Goal: Task Accomplishment & Management: Use online tool/utility

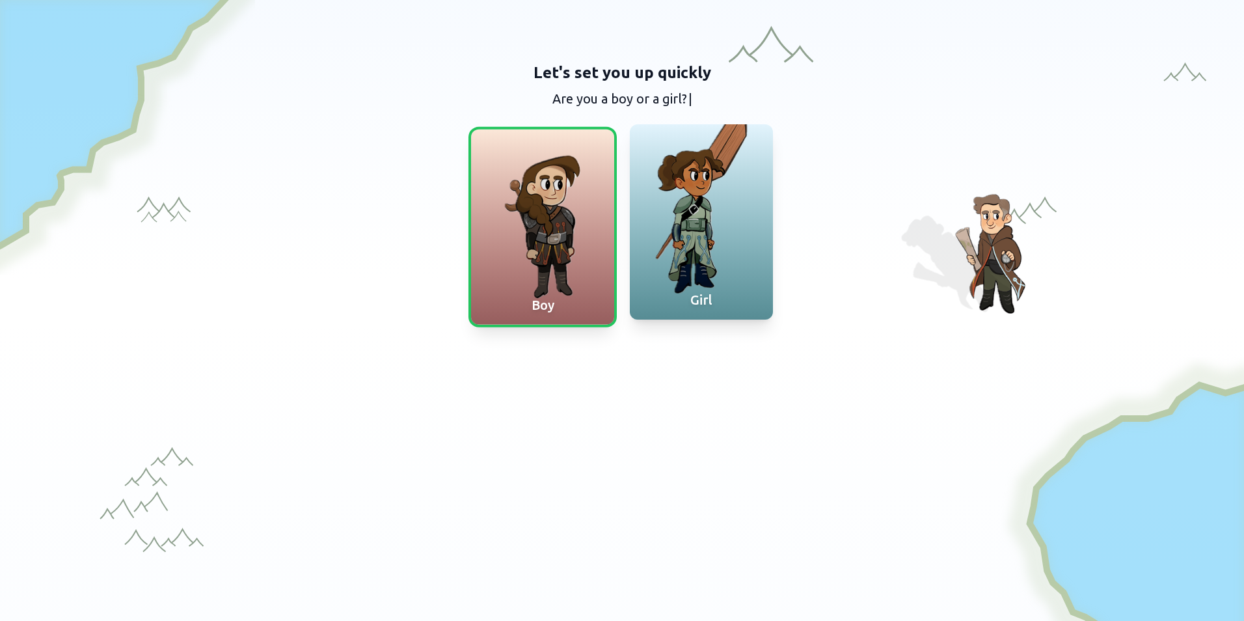
click at [677, 242] on div at bounding box center [701, 221] width 143 height 195
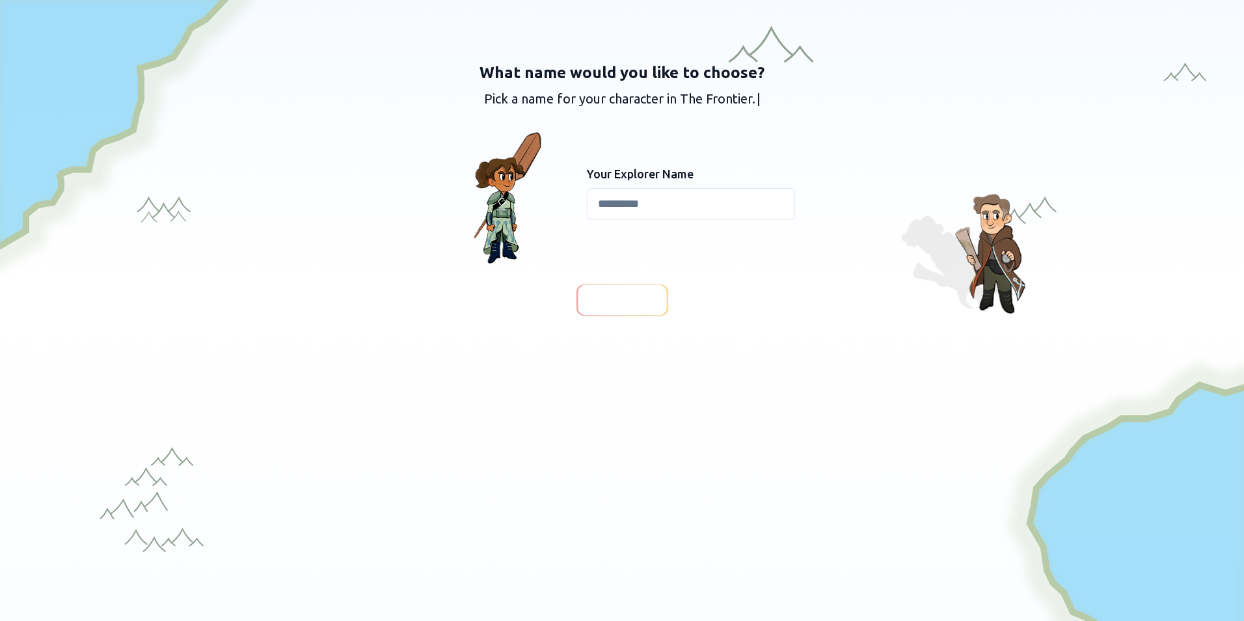
click at [604, 213] on input at bounding box center [691, 203] width 208 height 31
type input "*****"
click at [617, 295] on span "Continue" at bounding box center [622, 300] width 50 height 18
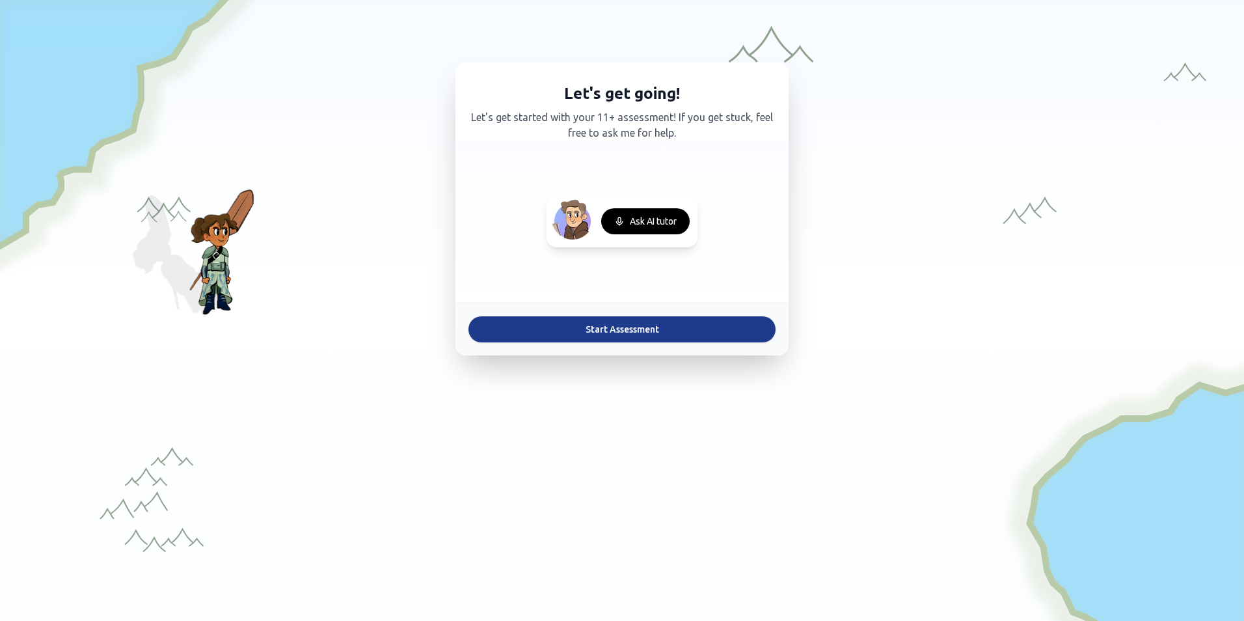
click at [574, 328] on button "Start Assessment" at bounding box center [621, 329] width 307 height 26
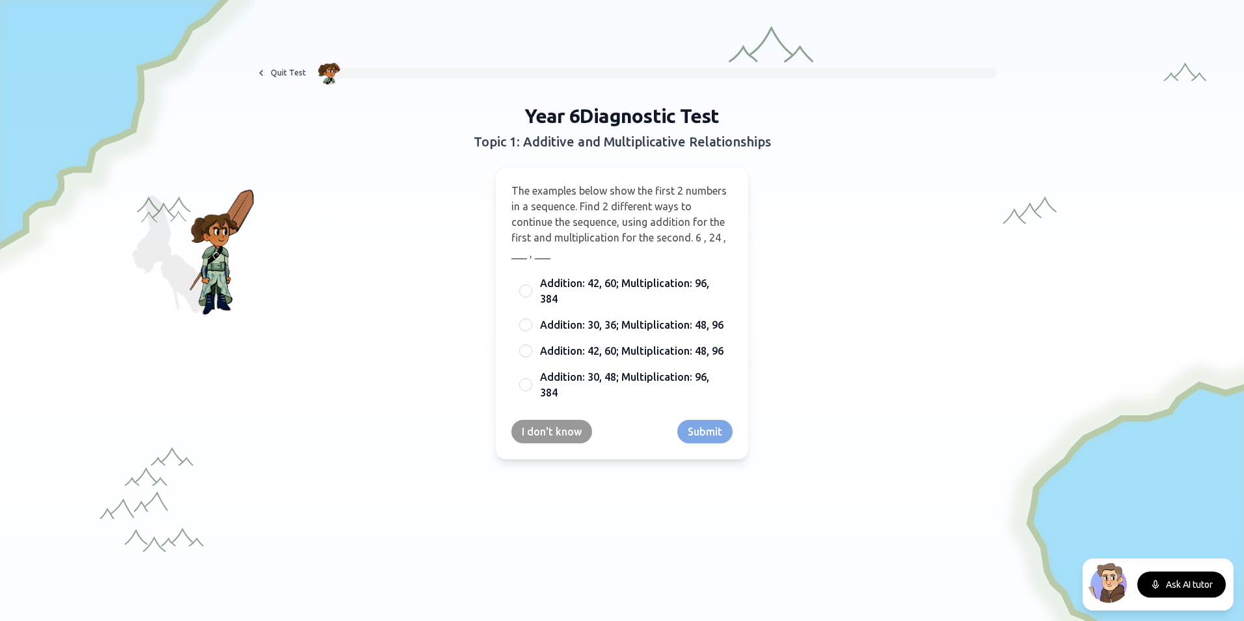
click at [502, 290] on div "The examples below show the first 2 numbers in a sequence. Find 2 different way…" at bounding box center [622, 313] width 254 height 293
click at [528, 291] on div "Addition: 42, 60; Multiplication: 96, 384" at bounding box center [621, 290] width 221 height 39
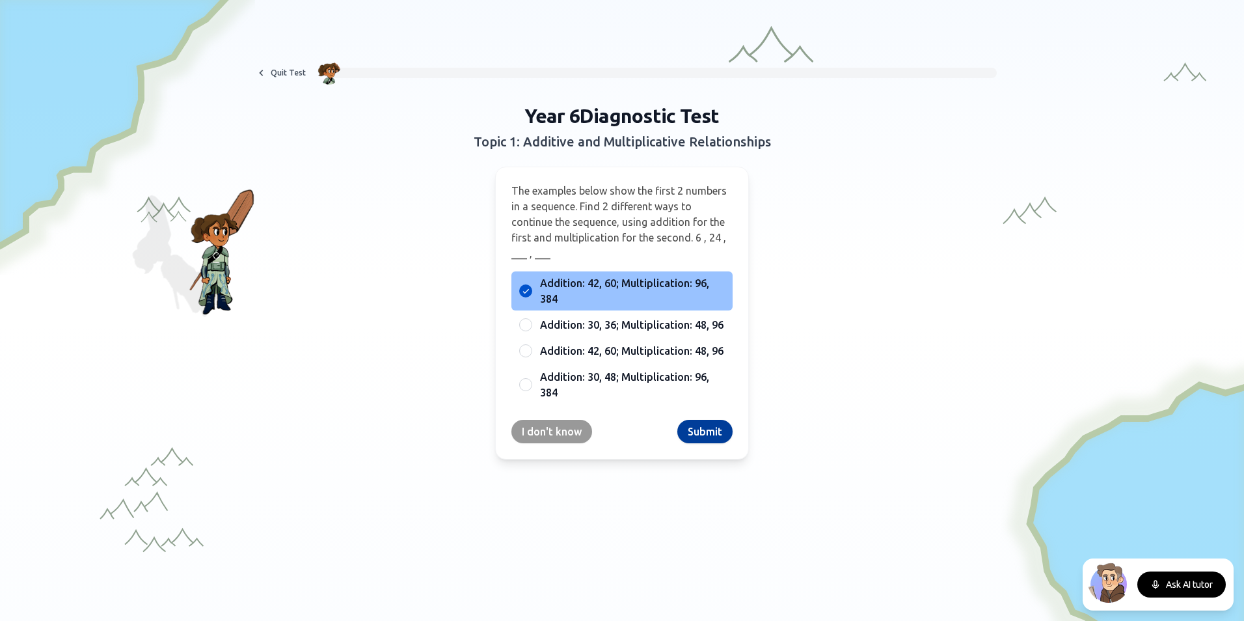
click at [694, 435] on button "Submit" at bounding box center [704, 431] width 55 height 23
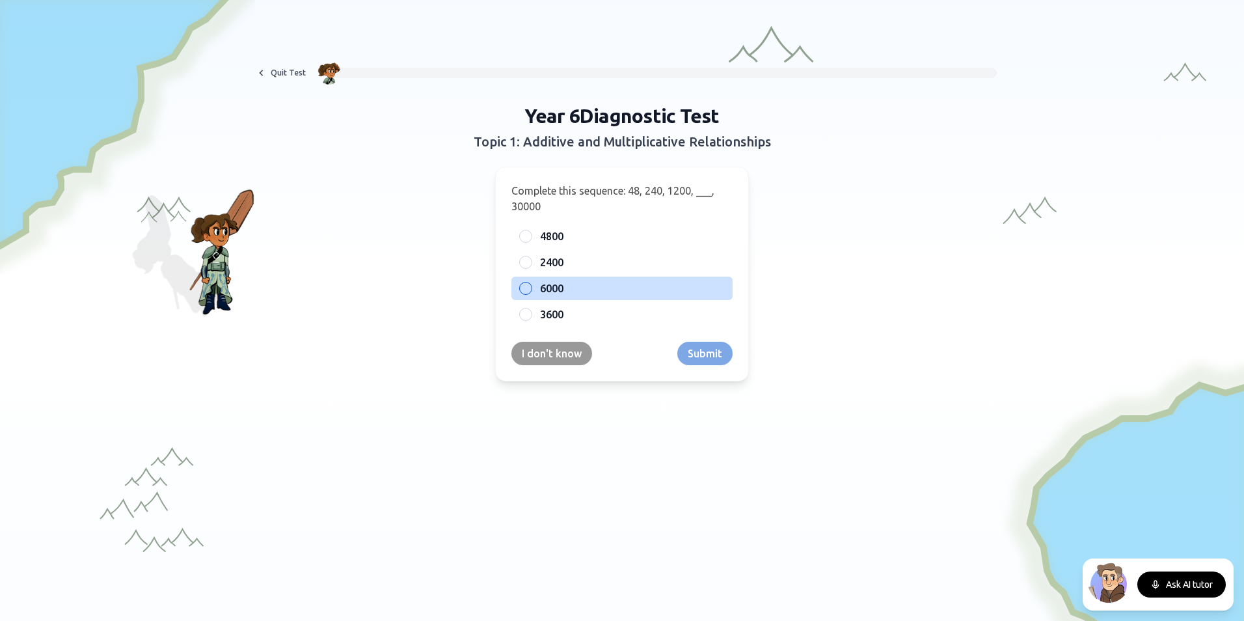
click at [540, 293] on span "6000" at bounding box center [551, 288] width 23 height 16
click at [531, 293] on button "6000" at bounding box center [526, 288] width 10 height 10
click at [692, 358] on button "Submit" at bounding box center [704, 353] width 55 height 23
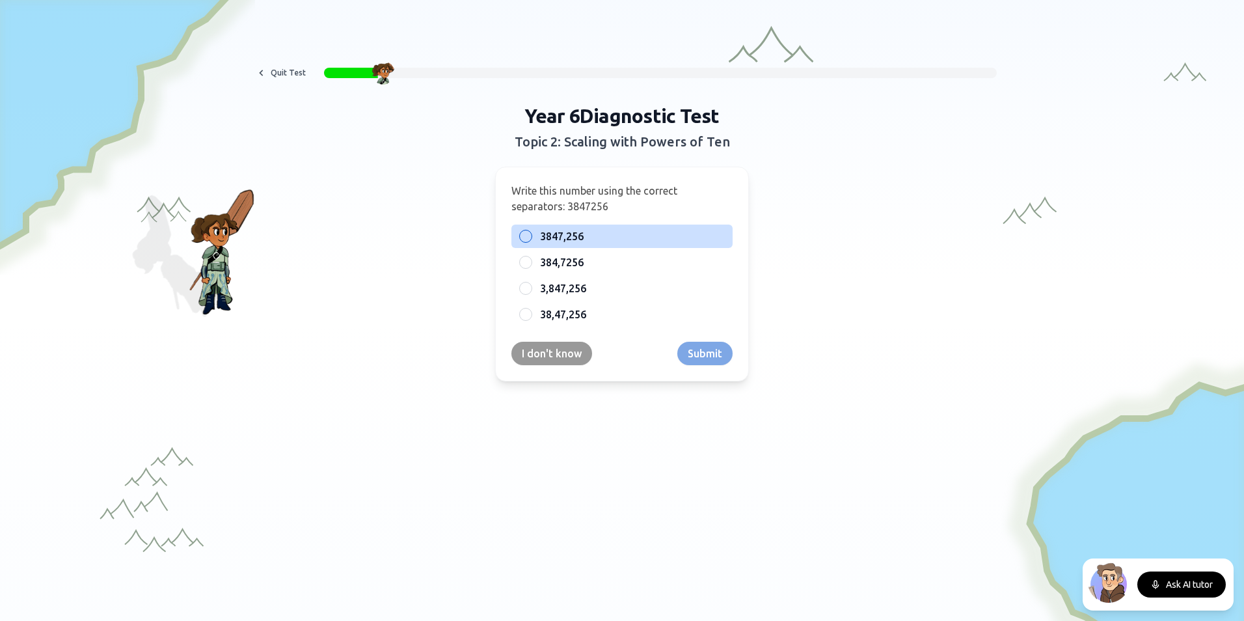
click at [523, 239] on div at bounding box center [525, 236] width 13 height 13
click at [716, 359] on button "Submit" at bounding box center [704, 353] width 55 height 23
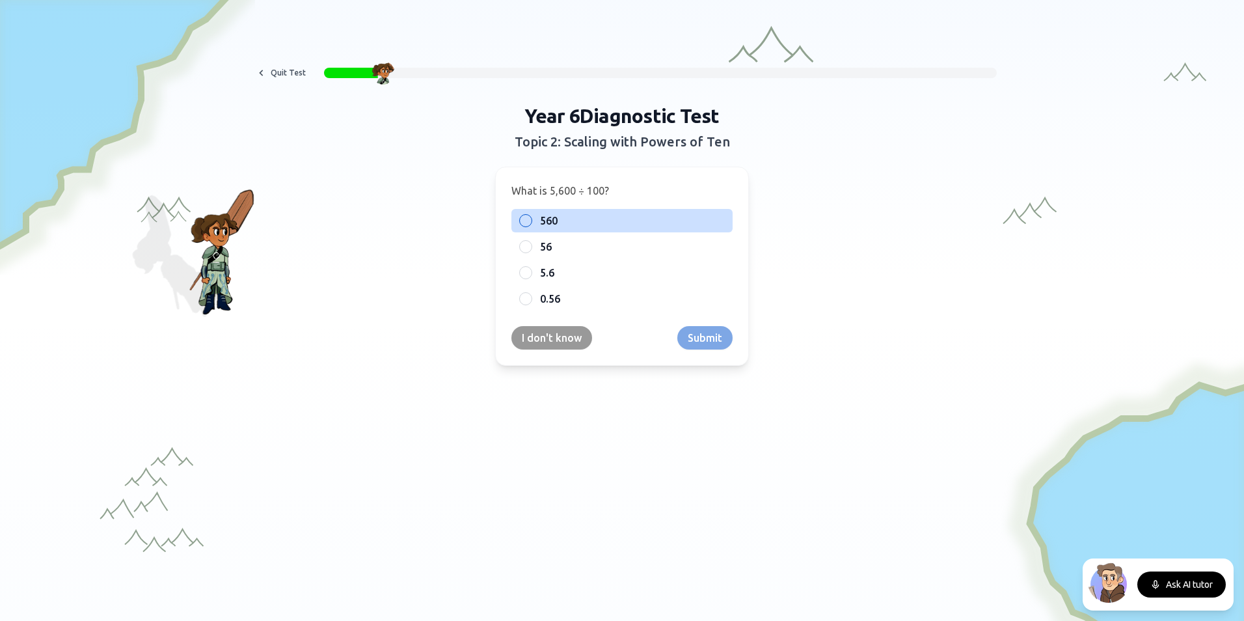
click at [544, 219] on span "560" at bounding box center [549, 221] width 18 height 16
click at [531, 219] on button "560" at bounding box center [526, 220] width 10 height 10
click at [679, 333] on button "Submit" at bounding box center [704, 337] width 55 height 23
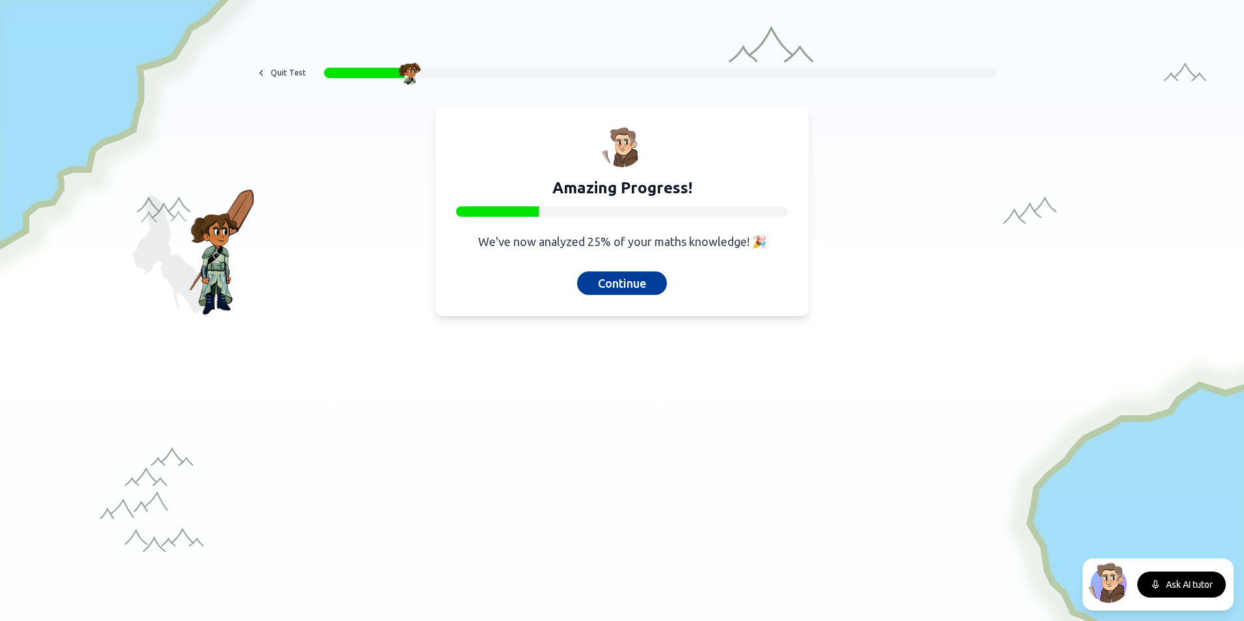
click at [610, 280] on button "Continue" at bounding box center [622, 282] width 90 height 23
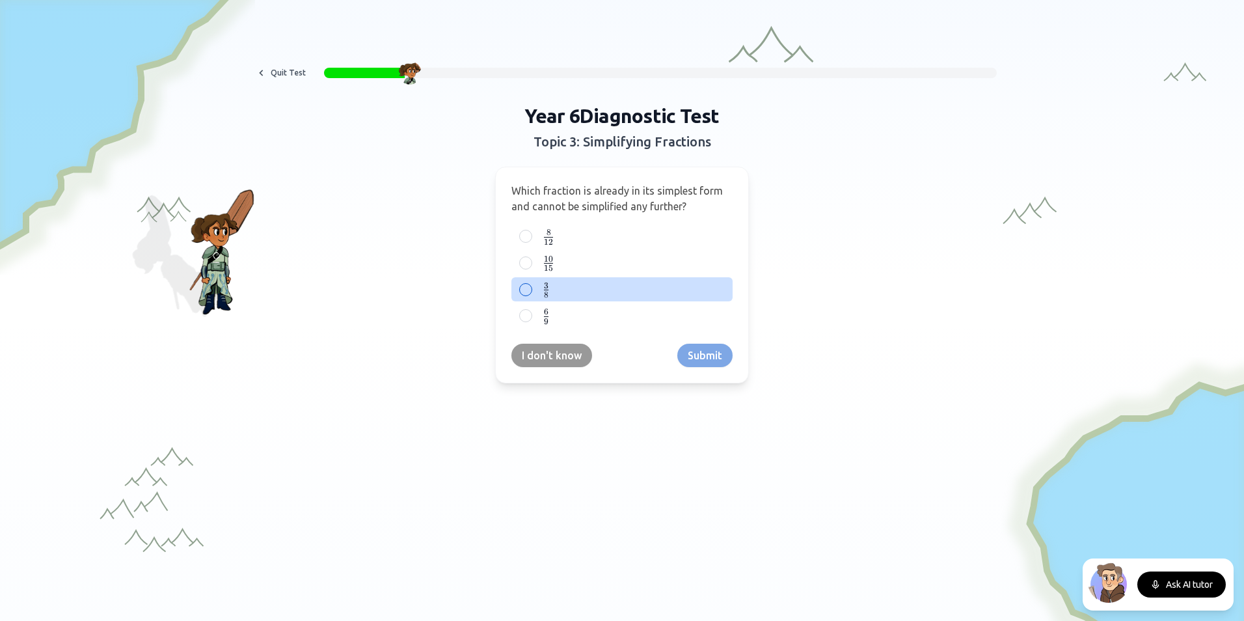
click at [548, 290] on label "3 8 \frac{3}{8} 8 3 ​" at bounding box center [632, 289] width 185 height 16
click at [531, 290] on button "3 8 \frac{3}{8} 8 3 ​" at bounding box center [526, 289] width 10 height 10
click at [706, 347] on button "Submit" at bounding box center [704, 355] width 55 height 23
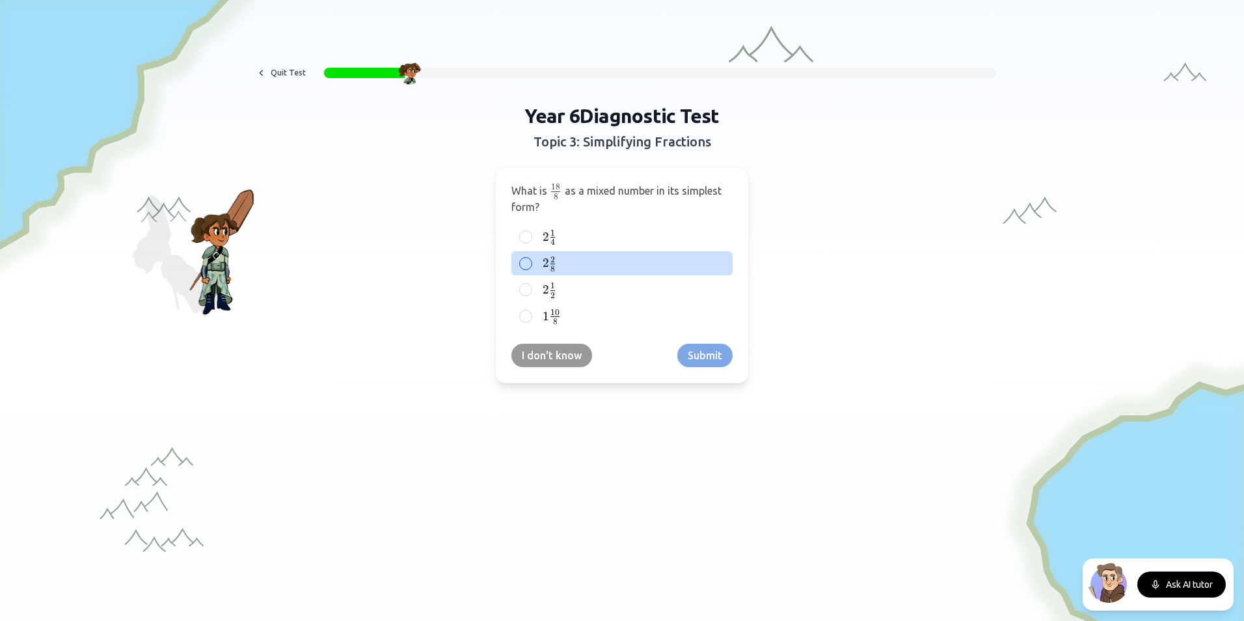
click at [543, 255] on span "2 2 8 2\frac{2}{8} 2 8 2 ​" at bounding box center [550, 263] width 14 height 16
click at [531, 258] on button "2 2 8 2\frac{2}{8} 2 8 2 ​" at bounding box center [526, 263] width 10 height 10
click at [703, 351] on button "Submit" at bounding box center [704, 355] width 55 height 23
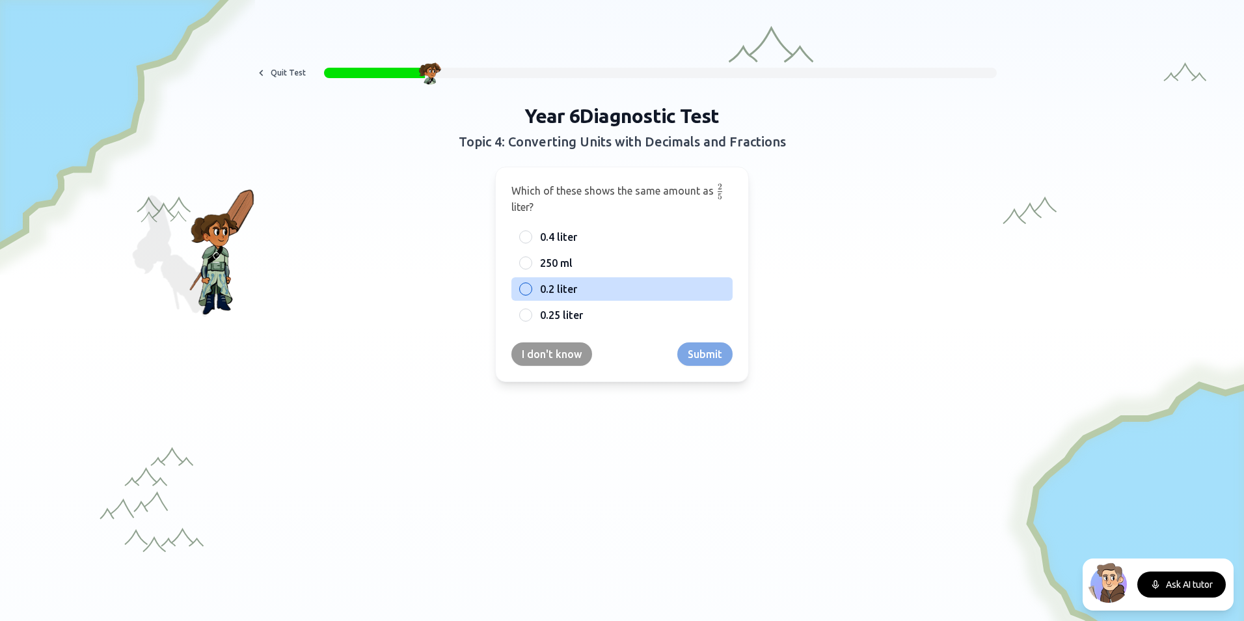
click at [566, 290] on span "0.2 liter" at bounding box center [558, 289] width 37 height 16
click at [531, 290] on button "0.2 liter" at bounding box center [526, 289] width 10 height 10
click at [694, 357] on button "Submit" at bounding box center [704, 353] width 55 height 23
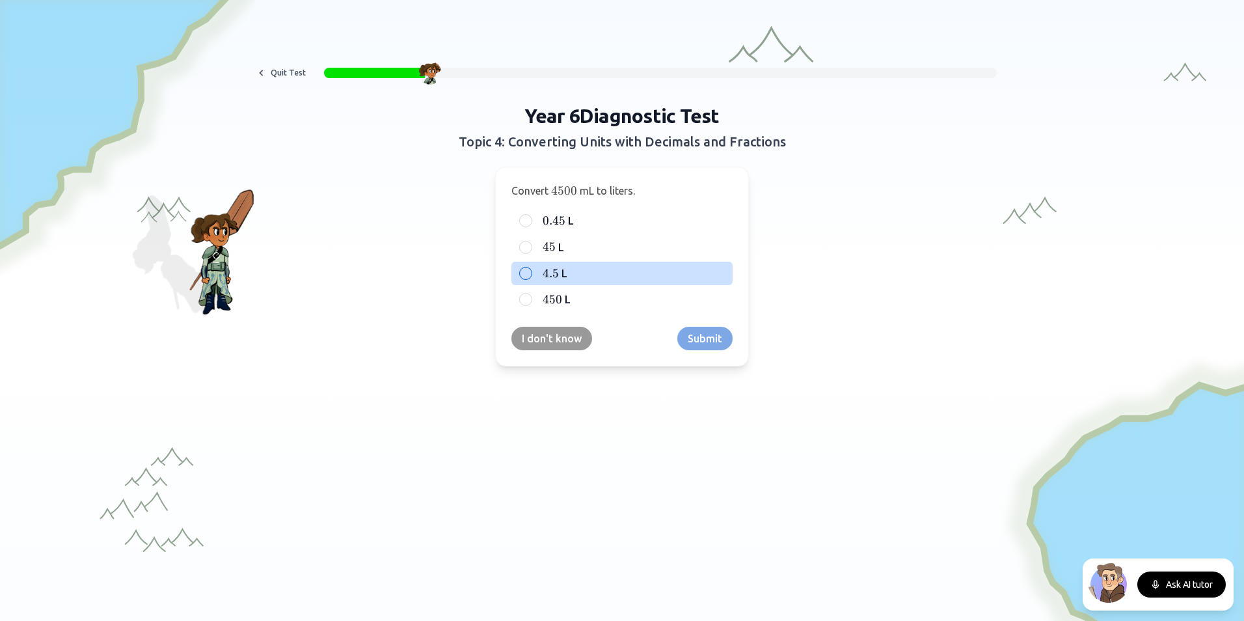
click at [549, 278] on span "4.5" at bounding box center [551, 273] width 16 height 14
click at [531, 278] on button "4.5 4.5 4.5 L" at bounding box center [526, 273] width 10 height 10
click at [689, 338] on button "Submit" at bounding box center [704, 338] width 55 height 23
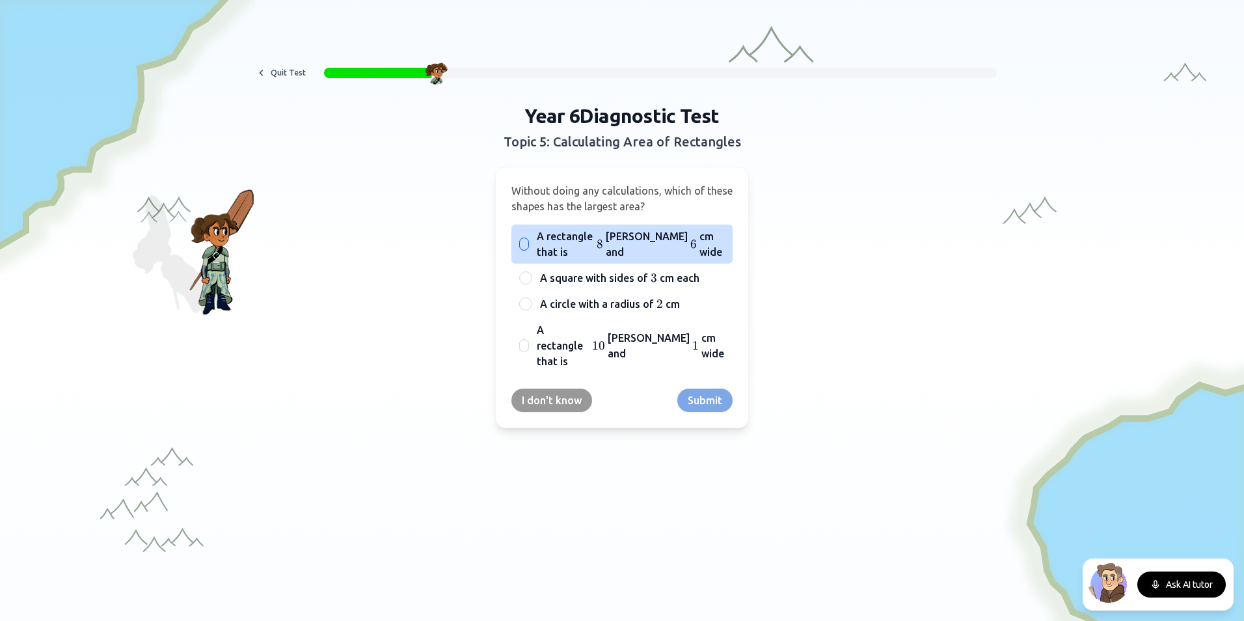
click at [573, 238] on span "A rectangle that is" at bounding box center [565, 243] width 57 height 31
click at [530, 239] on button "A rectangle that is 8 8 8 [PERSON_NAME] and 6 6 6 cm wide" at bounding box center [524, 244] width 10 height 10
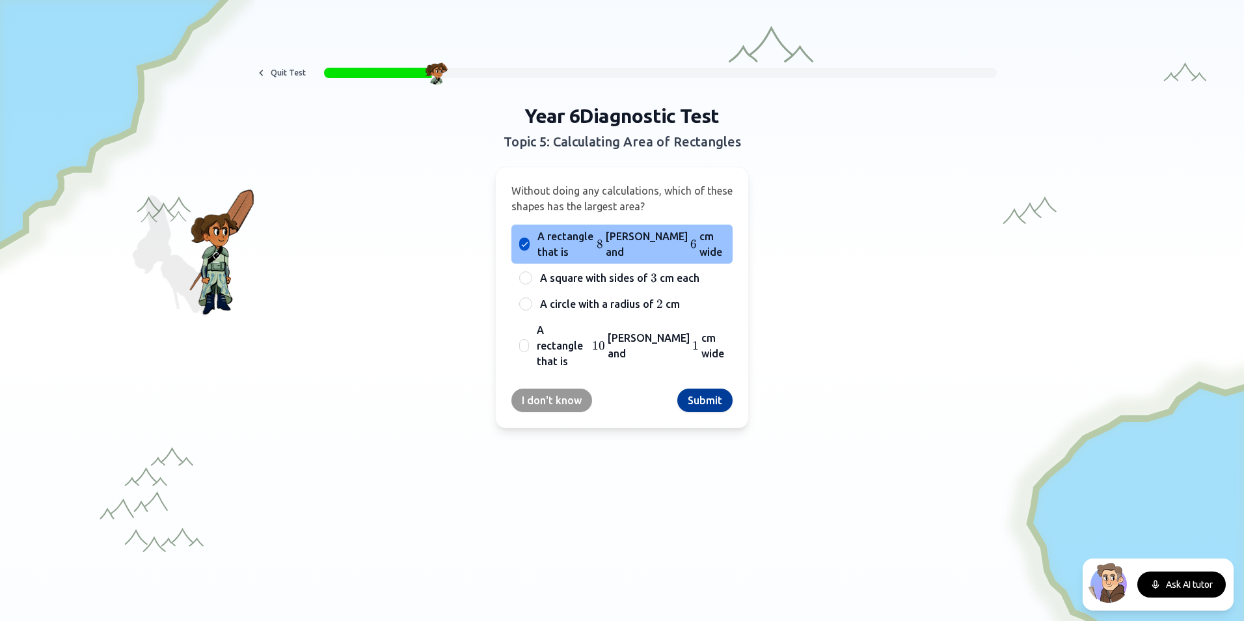
click at [708, 388] on button "Submit" at bounding box center [704, 399] width 55 height 23
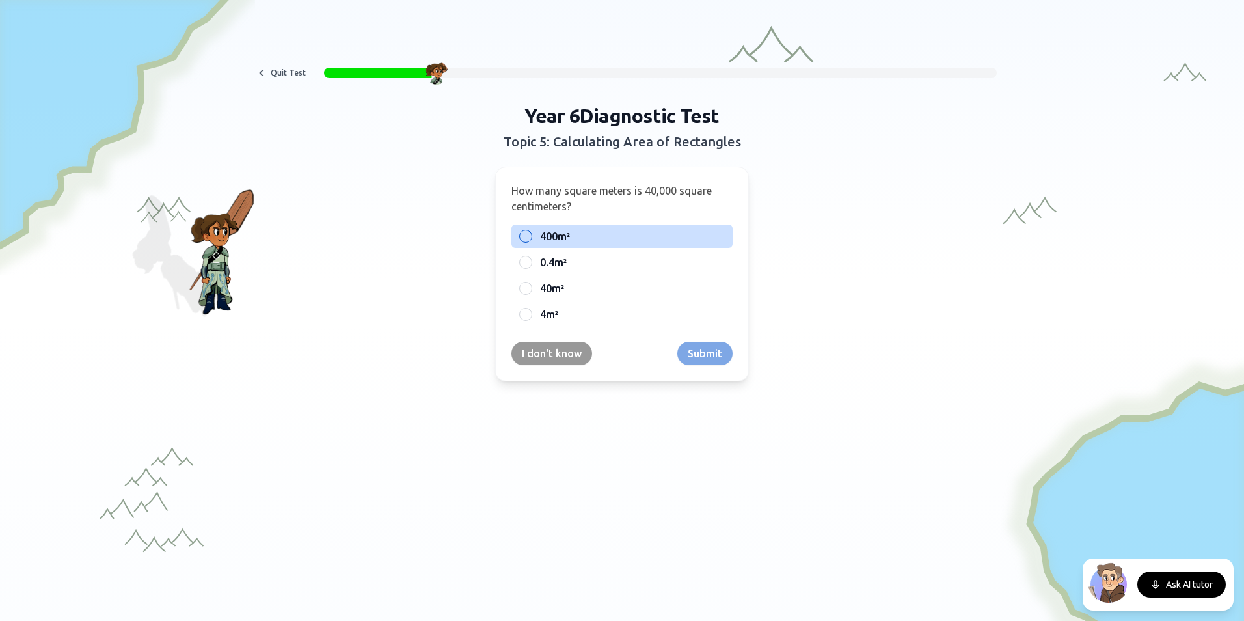
click at [560, 229] on span "400m²" at bounding box center [555, 236] width 30 height 16
click at [531, 231] on button "400m²" at bounding box center [526, 236] width 10 height 10
click at [701, 353] on button "Submit" at bounding box center [704, 353] width 55 height 23
